Goal: Navigation & Orientation: Find specific page/section

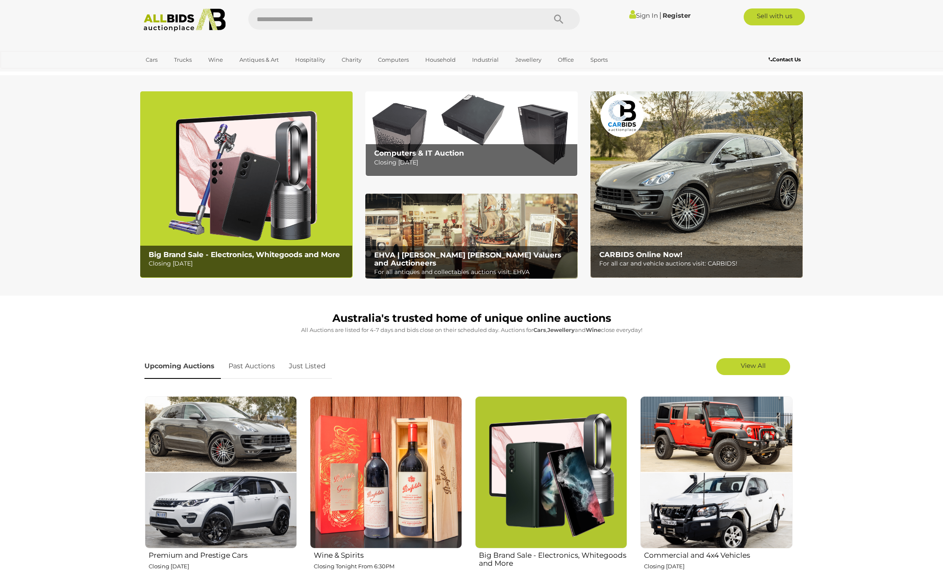
click at [894, 495] on section "Australia's trusted home of unique online auctions All Auctions are listed for …" at bounding box center [471, 566] width 943 height 543
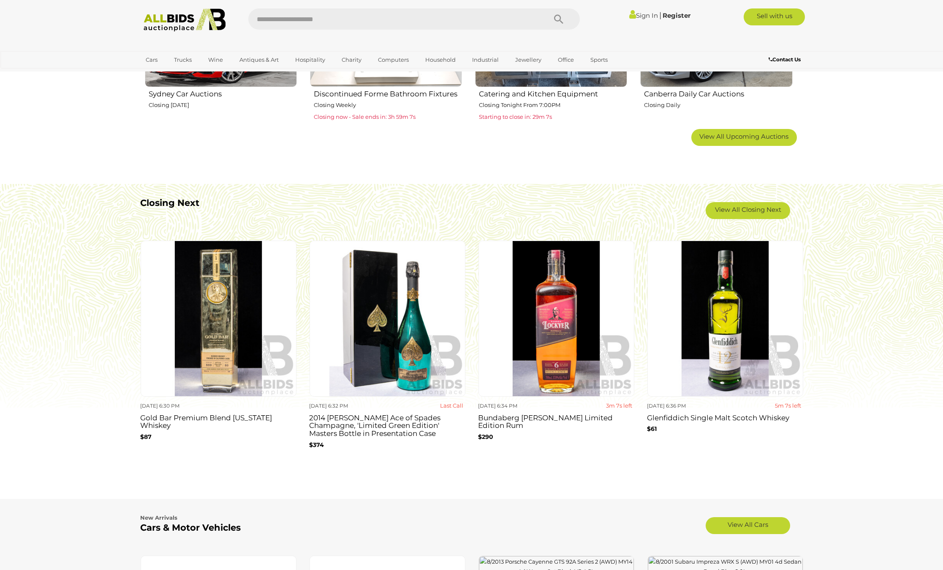
scroll to position [667, 0]
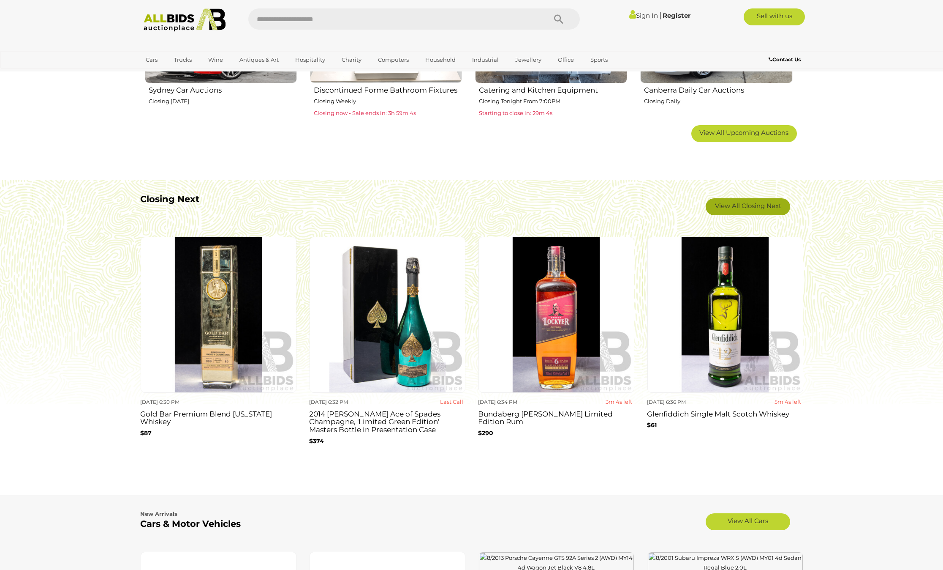
click at [742, 204] on link "View All Closing Next" at bounding box center [748, 206] width 85 height 17
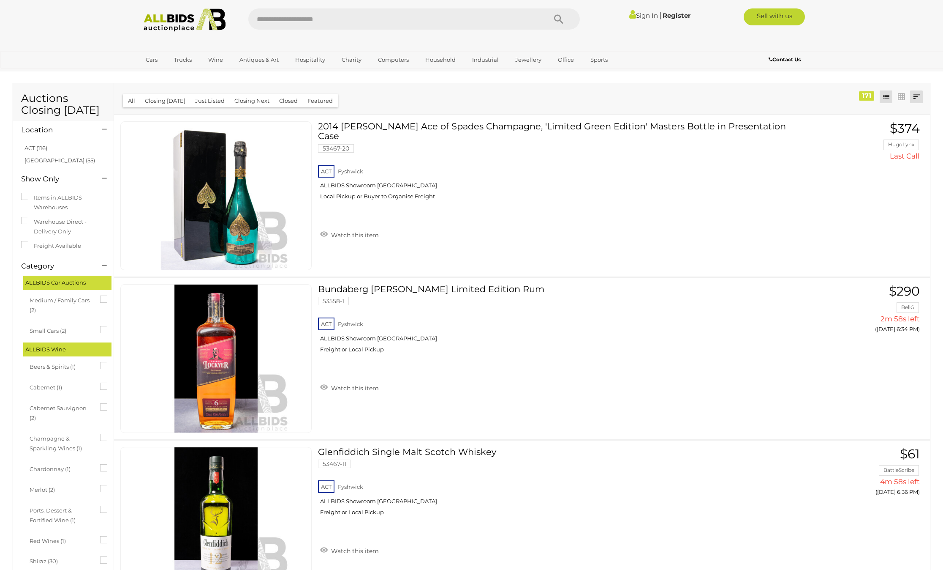
click at [923, 97] on link at bounding box center [917, 96] width 13 height 13
click at [911, 157] on link "Highest Bid" at bounding box center [861, 157] width 126 height 15
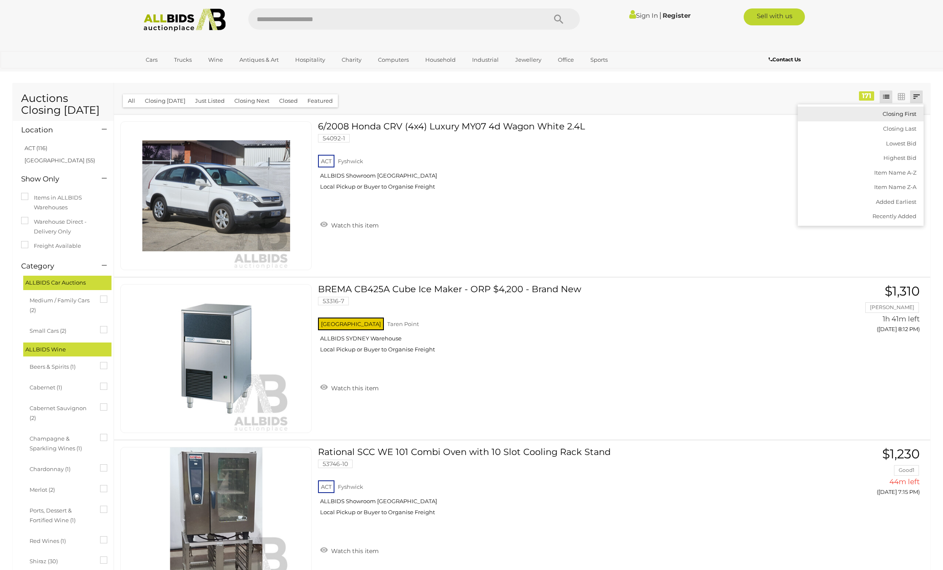
click at [910, 117] on link "Closing First" at bounding box center [861, 113] width 126 height 15
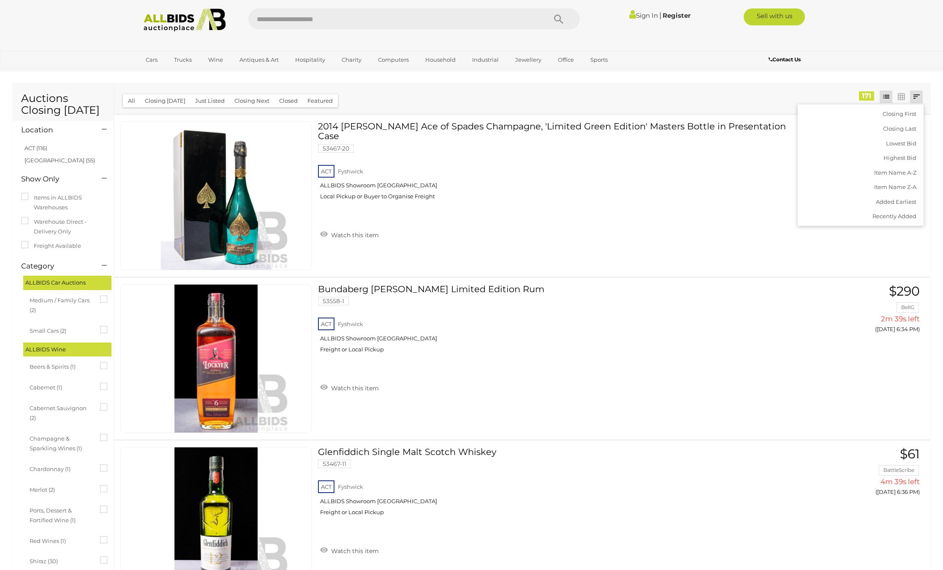
click at [698, 43] on div at bounding box center [472, 42] width 676 height 17
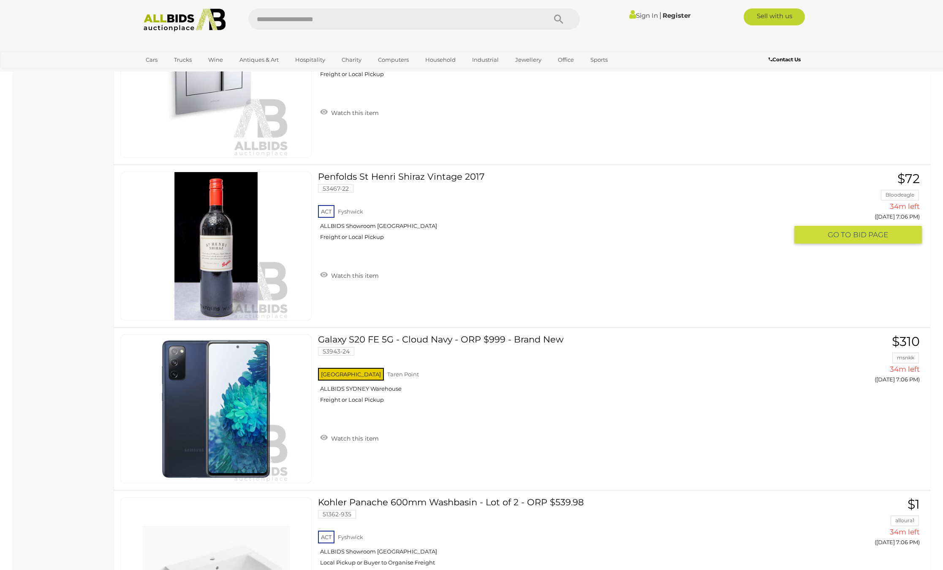
scroll to position [4831, 0]
